Goal: Navigation & Orientation: Go to known website

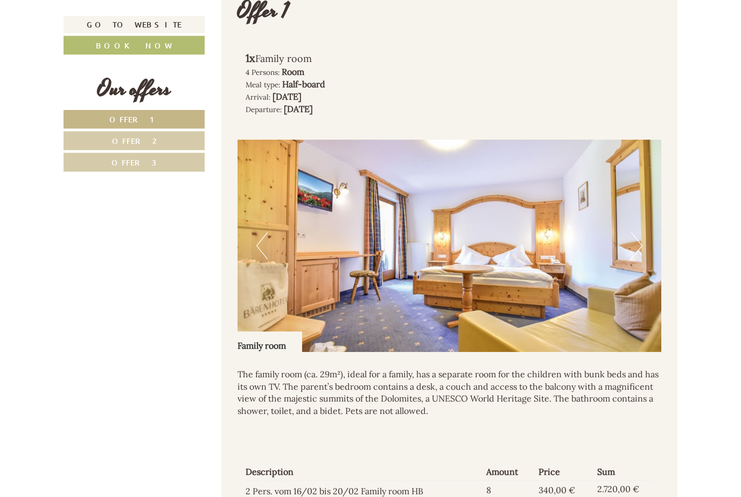
scroll to position [683, 0]
click at [265, 253] on img at bounding box center [450, 246] width 425 height 212
click at [266, 247] on button "Previous" at bounding box center [261, 246] width 11 height 27
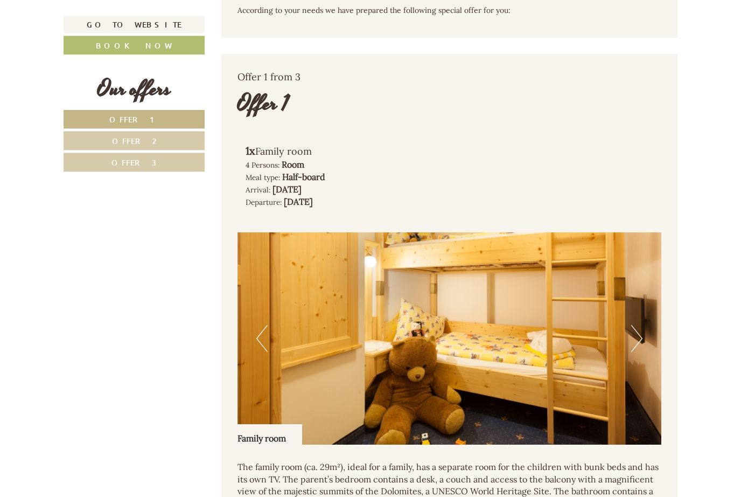
scroll to position [591, 0]
click at [259, 345] on img at bounding box center [450, 338] width 425 height 212
click at [620, 331] on img at bounding box center [450, 338] width 425 height 212
click at [622, 332] on img at bounding box center [450, 338] width 425 height 212
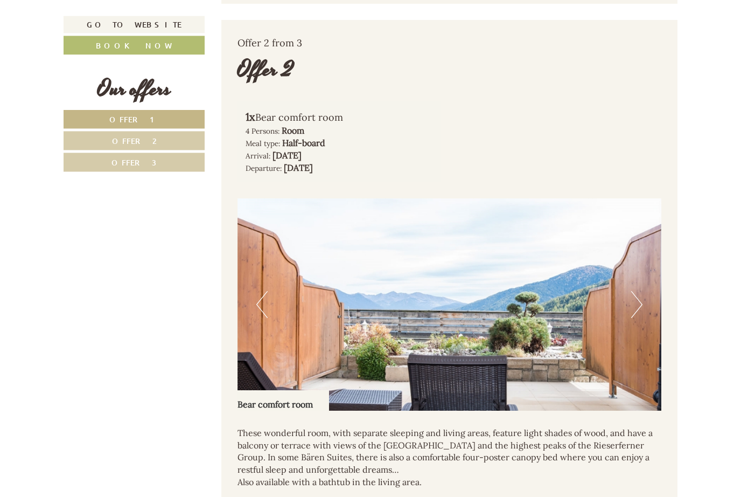
scroll to position [1315, 0]
click at [265, 291] on button "Previous" at bounding box center [261, 304] width 11 height 27
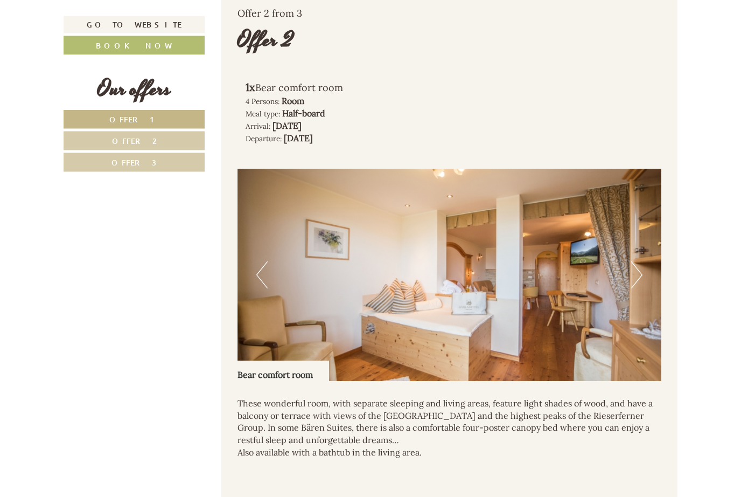
scroll to position [1332, 0]
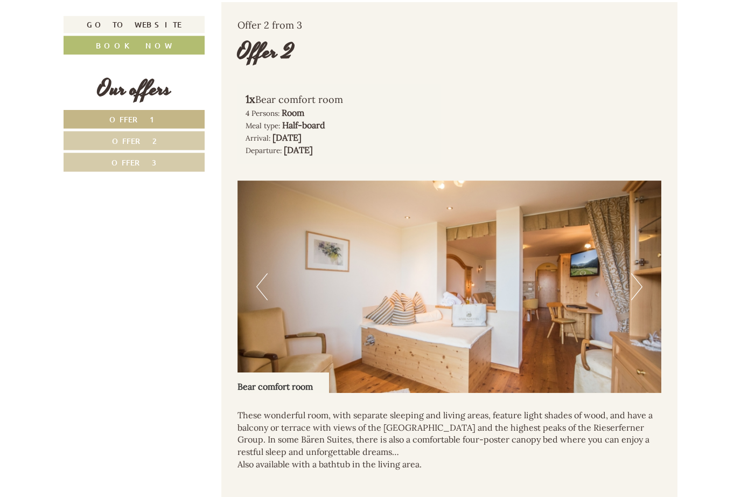
click at [392, 332] on img at bounding box center [450, 287] width 425 height 212
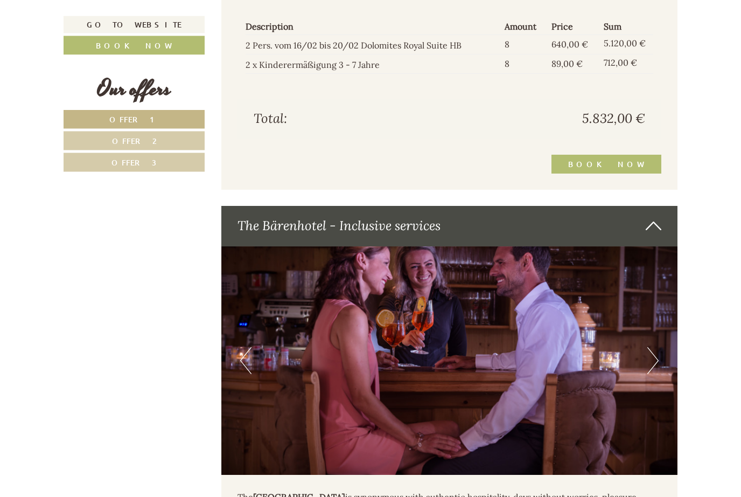
scroll to position [2547, 0]
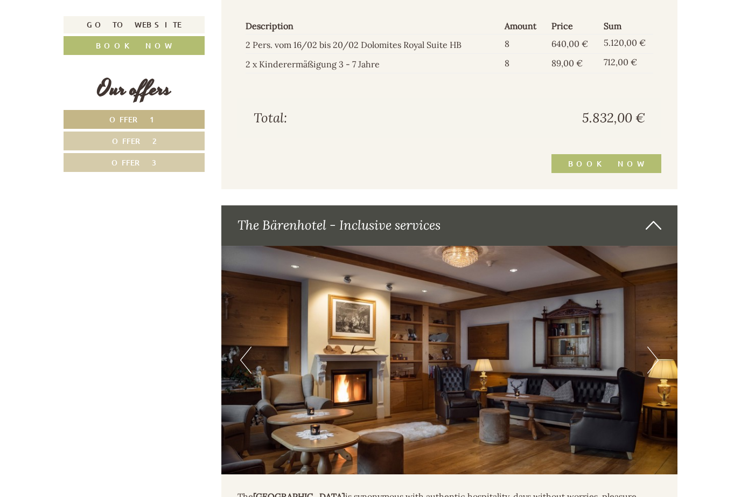
click at [256, 346] on img at bounding box center [449, 360] width 457 height 228
click at [244, 346] on button "Previous" at bounding box center [245, 359] width 11 height 27
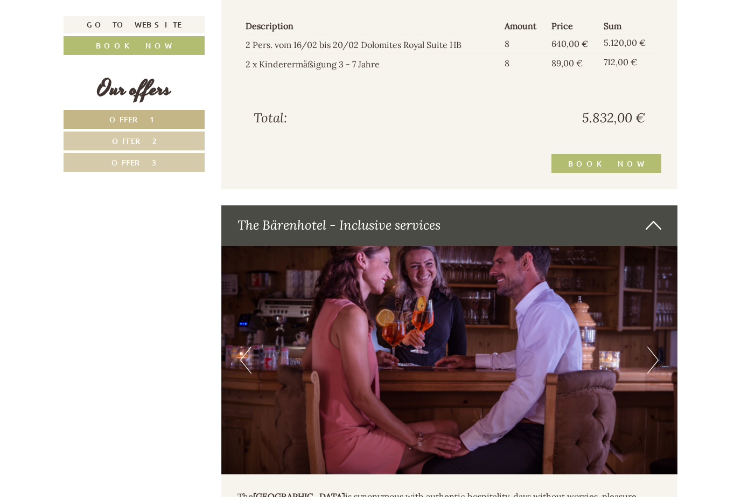
click at [255, 344] on img at bounding box center [449, 360] width 457 height 228
click at [253, 347] on img at bounding box center [449, 360] width 457 height 228
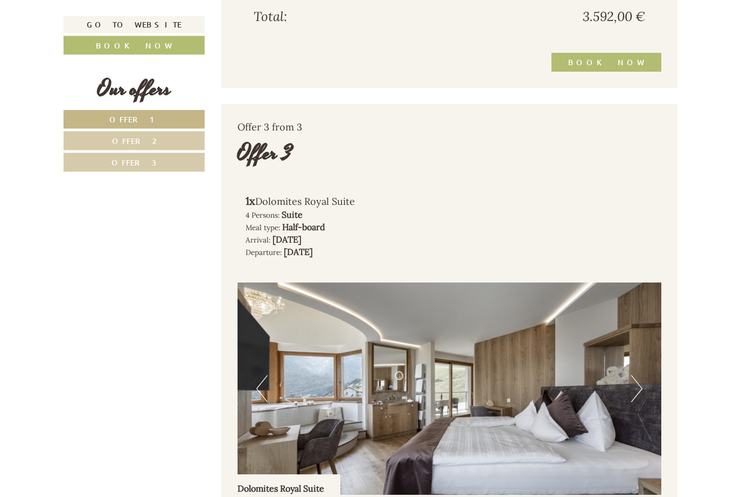
scroll to position [1934, 0]
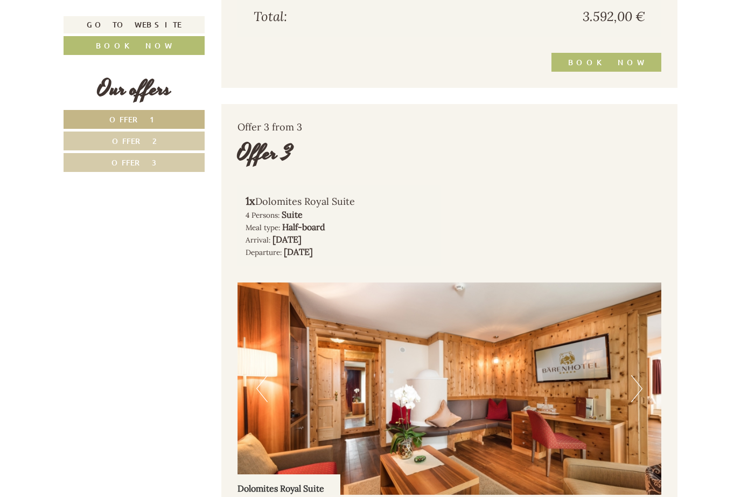
click at [265, 381] on button "Previous" at bounding box center [261, 388] width 11 height 27
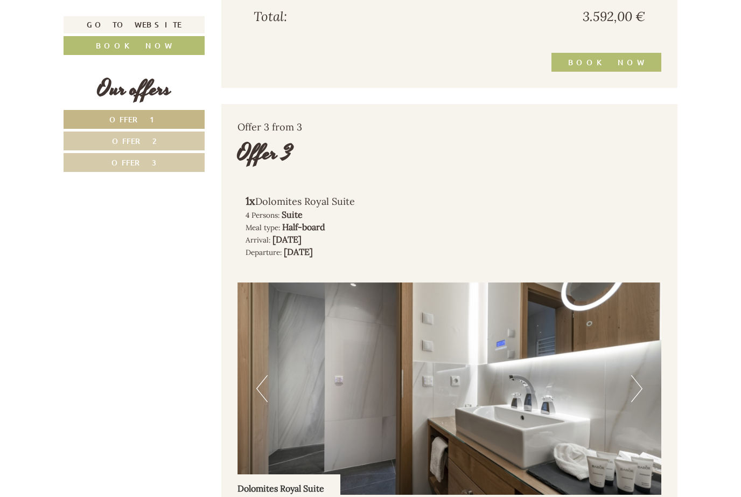
click at [269, 371] on img at bounding box center [450, 388] width 425 height 212
click at [278, 378] on img at bounding box center [450, 388] width 425 height 212
click at [267, 375] on button "Previous" at bounding box center [261, 388] width 11 height 27
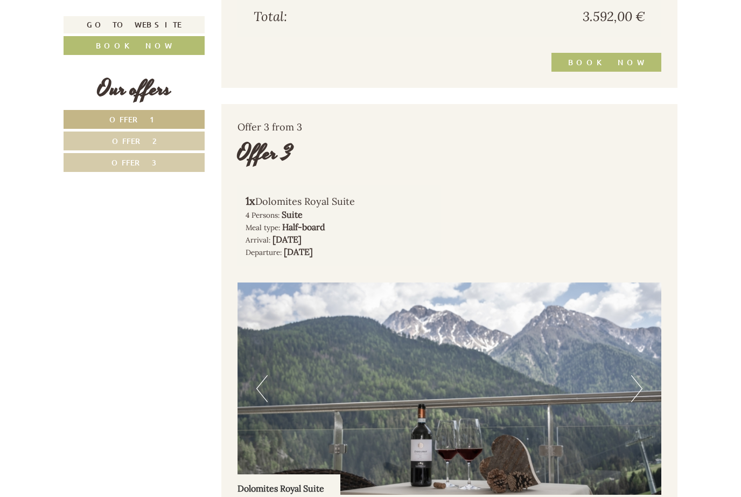
click at [266, 388] on img at bounding box center [450, 388] width 425 height 212
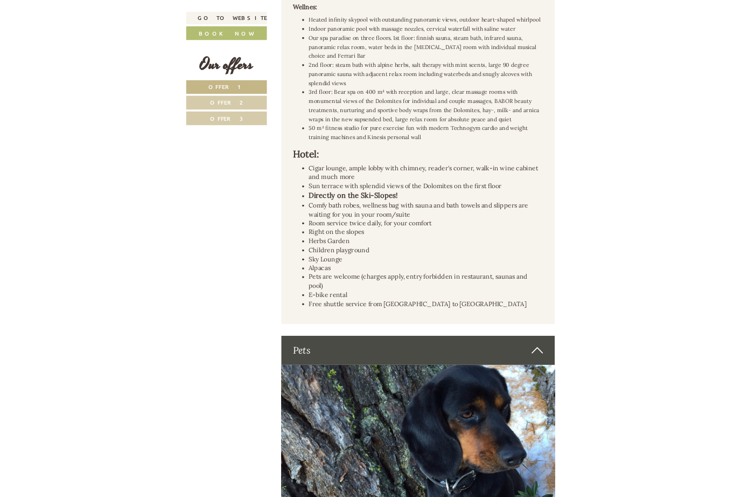
scroll to position [3493, 0]
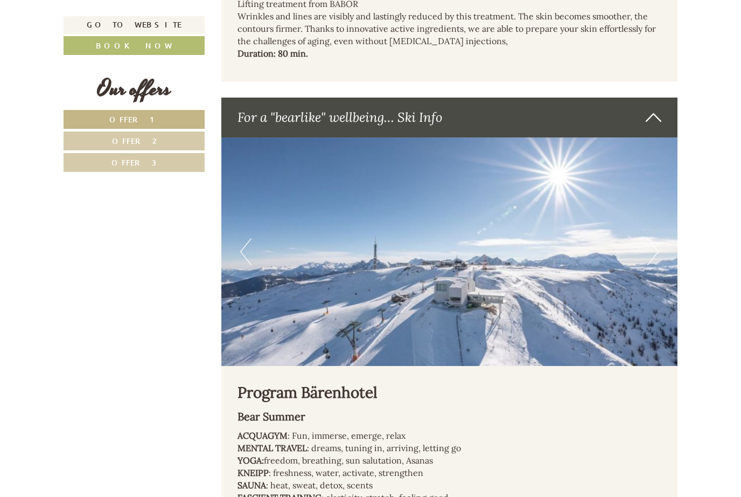
scroll to position [5421, 0]
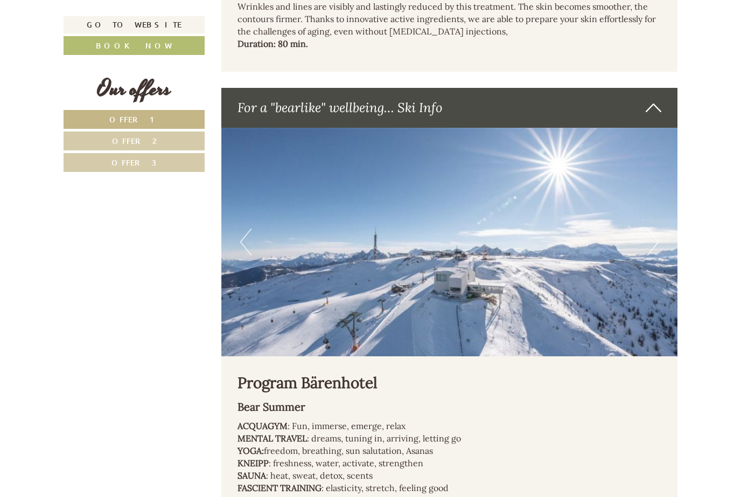
click at [265, 172] on img at bounding box center [449, 242] width 457 height 228
click at [240, 228] on button "Previous" at bounding box center [245, 241] width 11 height 27
click at [472, 151] on img at bounding box center [449, 242] width 457 height 228
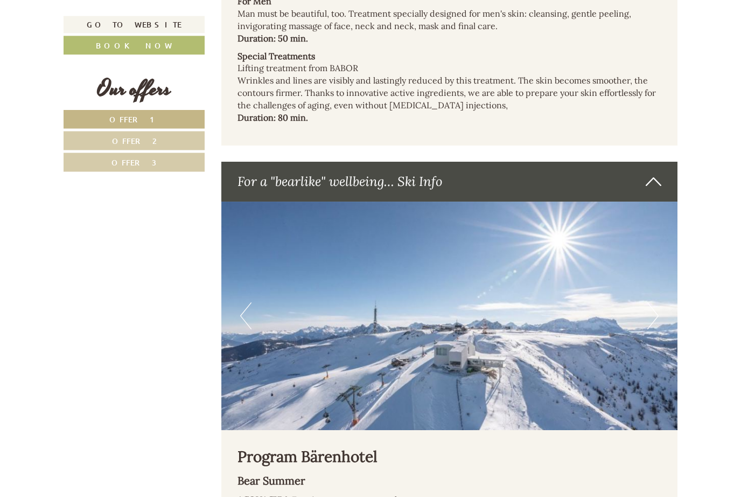
click at [245, 303] on button "Previous" at bounding box center [245, 316] width 11 height 27
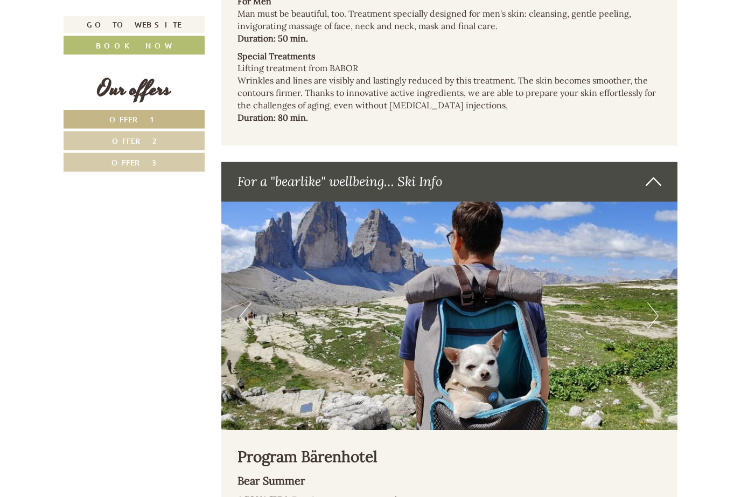
scroll to position [5347, 0]
click at [256, 252] on img at bounding box center [449, 316] width 457 height 228
click at [246, 302] on button "Previous" at bounding box center [245, 315] width 11 height 27
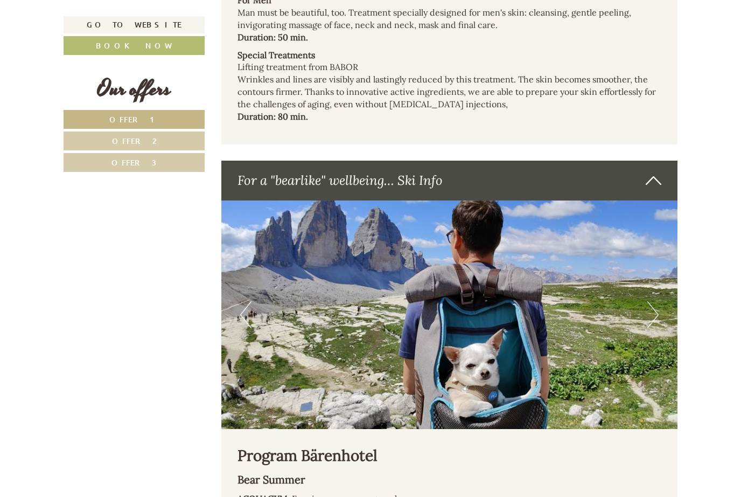
click at [246, 301] on button "Previous" at bounding box center [245, 314] width 11 height 27
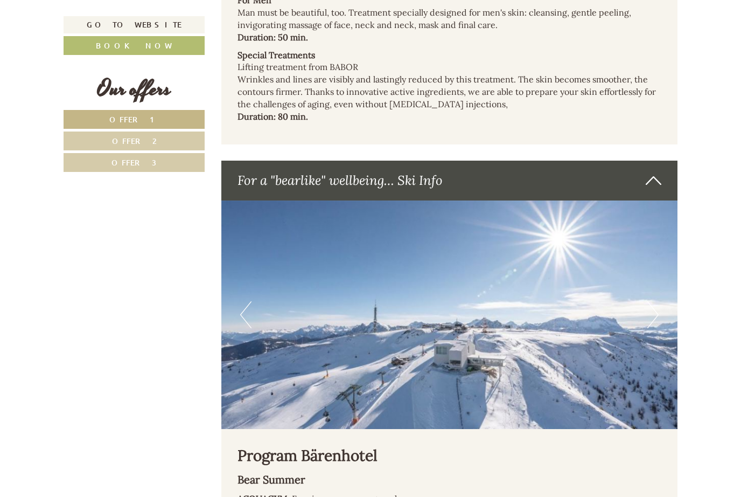
click at [251, 301] on button "Previous" at bounding box center [245, 314] width 11 height 27
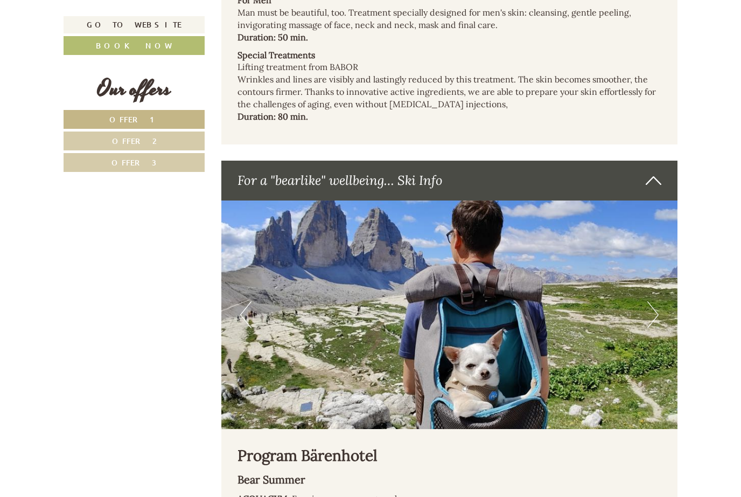
click at [251, 301] on button "Previous" at bounding box center [245, 314] width 11 height 27
click at [670, 245] on img at bounding box center [449, 314] width 457 height 228
click at [656, 301] on button "Next" at bounding box center [653, 314] width 11 height 27
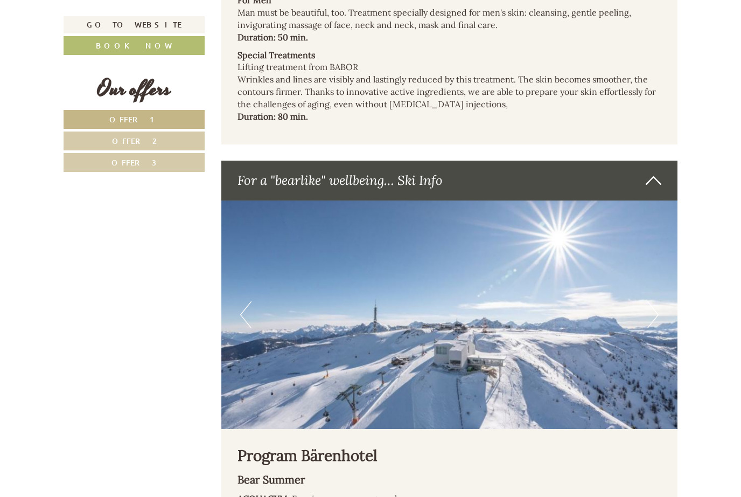
click at [654, 301] on button "Next" at bounding box center [653, 314] width 11 height 27
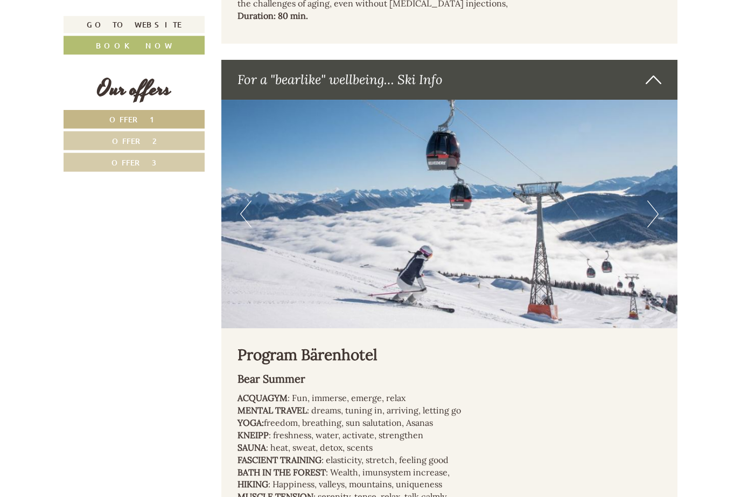
scroll to position [5445, 0]
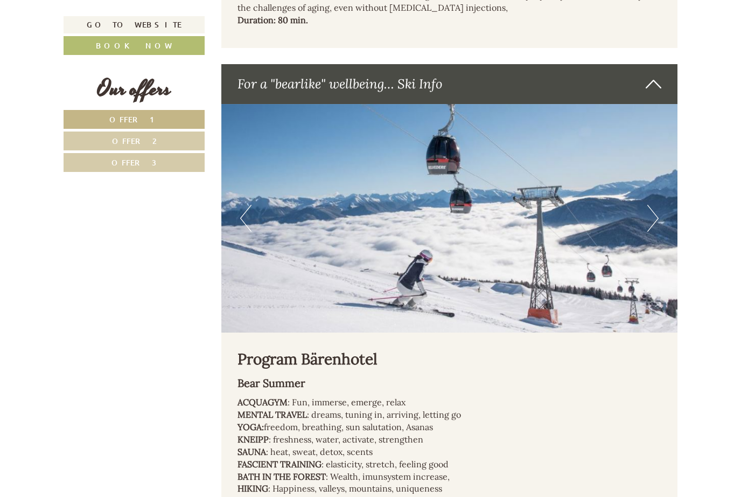
click at [256, 133] on img at bounding box center [449, 218] width 457 height 228
click at [248, 205] on button "Previous" at bounding box center [245, 218] width 11 height 27
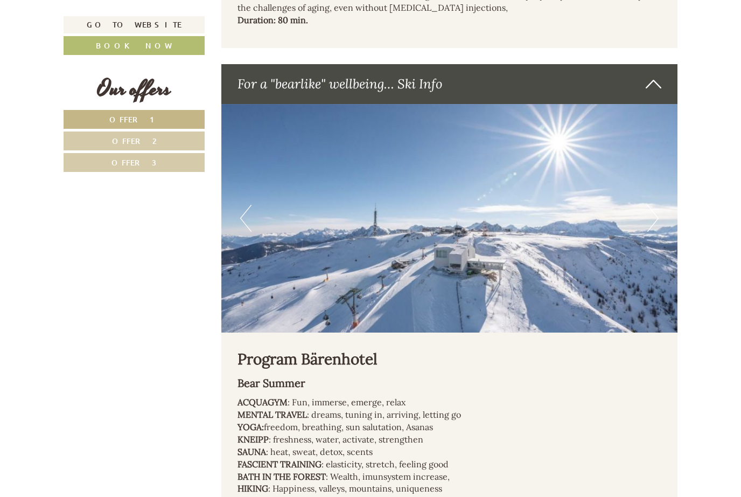
click at [251, 205] on button "Previous" at bounding box center [245, 218] width 11 height 27
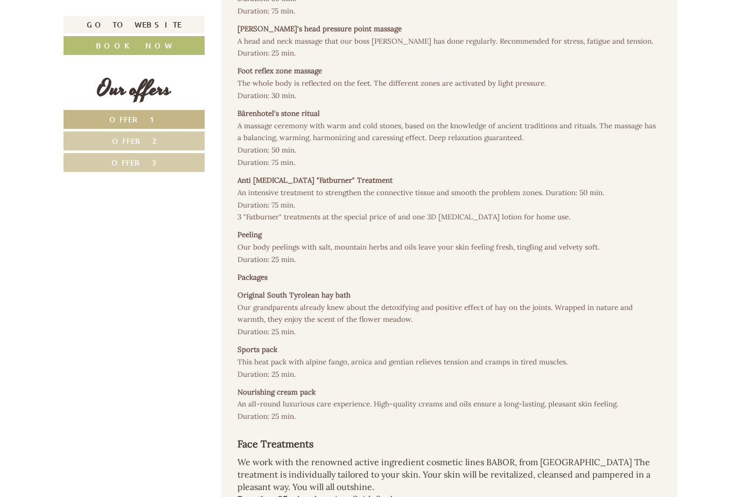
scroll to position [4788, 0]
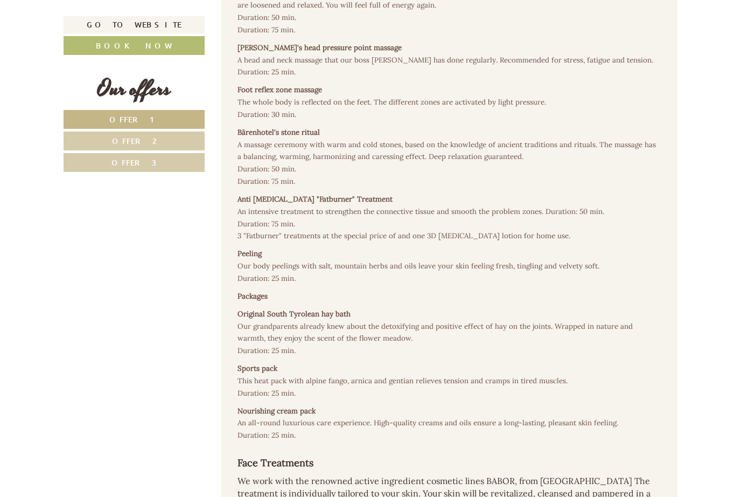
click at [167, 24] on link "Go to website" at bounding box center [134, 24] width 141 height 17
